Goal: Transaction & Acquisition: Purchase product/service

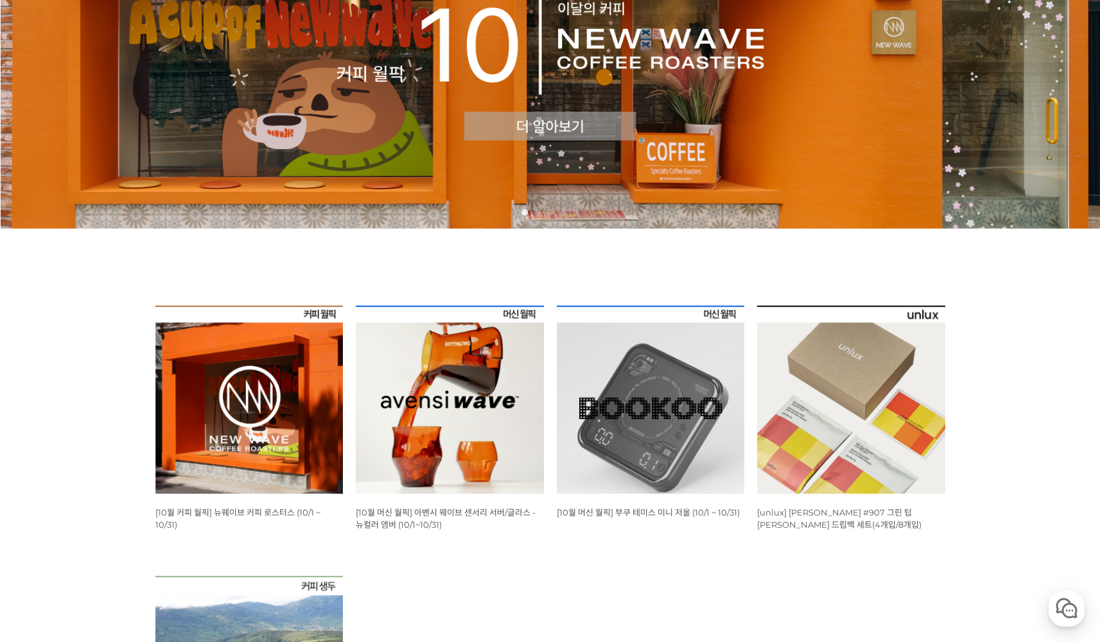
scroll to position [429, 0]
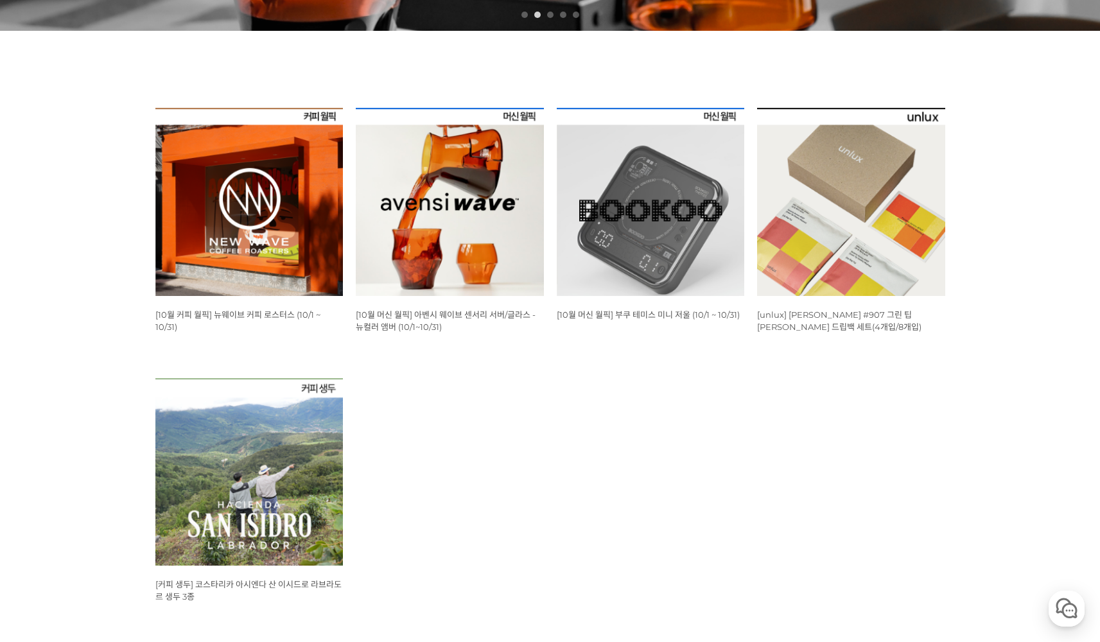
click at [911, 274] on img at bounding box center [851, 202] width 188 height 188
